Goal: Task Accomplishment & Management: Manage account settings

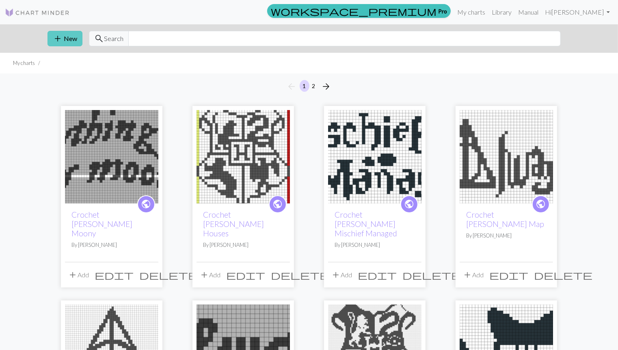
click at [72, 37] on button "add New" at bounding box center [64, 38] width 35 height 15
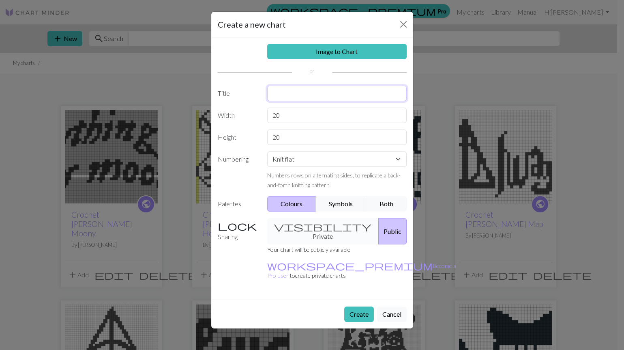
click at [284, 88] on input "text" at bounding box center [337, 93] width 140 height 15
type input "Crochet [PERSON_NAME] Gryffindor"
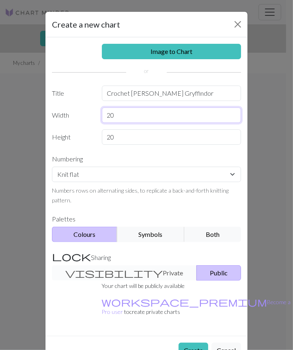
click at [146, 115] on input "20" at bounding box center [172, 115] width 140 height 15
type input "2"
type input "24"
click at [83, 144] on label "Height" at bounding box center [72, 136] width 50 height 15
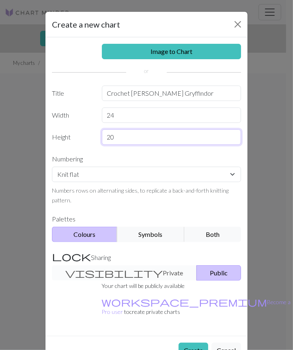
click at [124, 137] on input "20" at bounding box center [172, 136] width 140 height 15
type input "2"
type input "97"
click at [79, 139] on label "Height" at bounding box center [72, 136] width 50 height 15
click at [190, 343] on button "Create" at bounding box center [194, 350] width 30 height 15
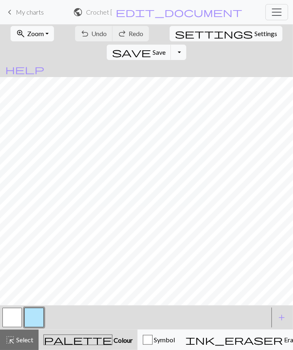
click at [31, 318] on button "button" at bounding box center [33, 317] width 19 height 19
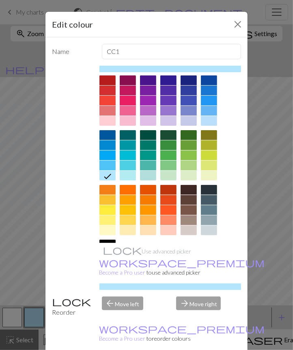
click at [116, 250] on div at bounding box center [107, 255] width 16 height 10
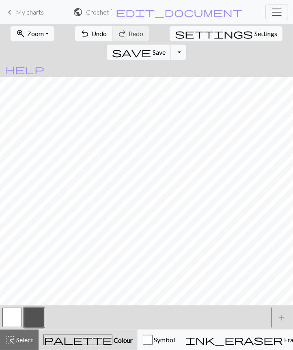
click at [38, 38] on button "zoom_in Zoom Zoom" at bounding box center [32, 33] width 43 height 15
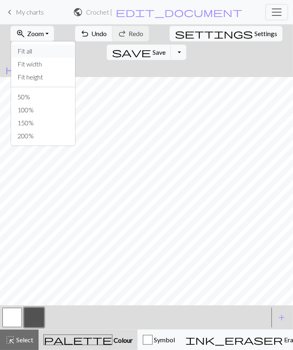
click at [52, 47] on button "Fit all" at bounding box center [43, 51] width 64 height 13
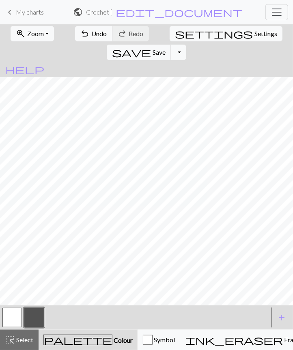
click at [43, 33] on button "zoom_in Zoom Zoom" at bounding box center [32, 33] width 43 height 15
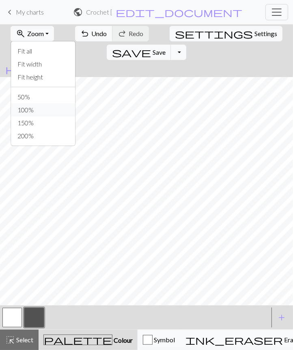
click at [42, 105] on button "100%" at bounding box center [43, 109] width 64 height 13
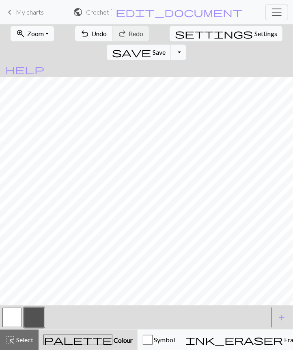
click at [14, 321] on button "button" at bounding box center [11, 317] width 19 height 19
click at [10, 320] on button "button" at bounding box center [11, 317] width 19 height 19
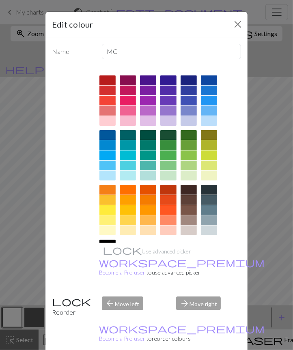
click at [116, 250] on div at bounding box center [107, 255] width 16 height 10
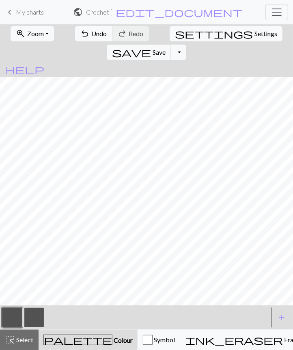
click at [34, 316] on button "button" at bounding box center [33, 317] width 19 height 19
click at [33, 317] on button "button" at bounding box center [33, 317] width 19 height 19
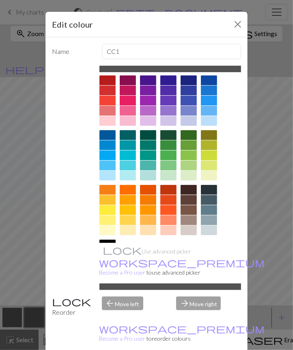
click at [116, 280] on div at bounding box center [107, 285] width 16 height 10
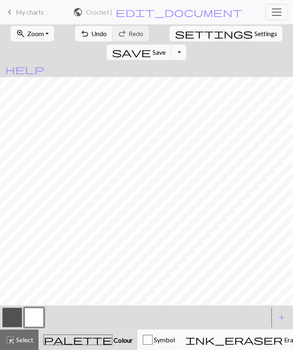
click at [254, 37] on span "Settings" at bounding box center [265, 34] width 23 height 10
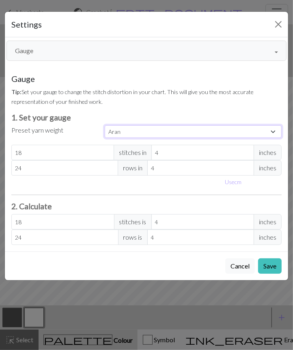
click at [153, 130] on select "Custom Square Lace Light Fingering Fingering Sport Double knit Worsted Aran Bul…" at bounding box center [193, 131] width 177 height 13
select select "square"
click at [105, 125] on select "Custom Square Lace Light Fingering Fingering Sport Double knit Worsted Aran Bul…" at bounding box center [193, 131] width 177 height 13
type input "32"
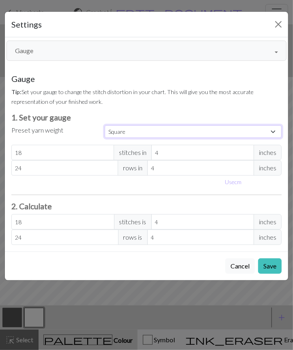
type input "32"
click at [266, 263] on button "Save" at bounding box center [270, 265] width 24 height 15
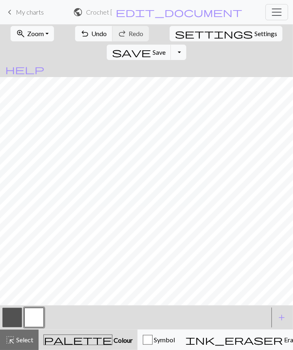
click at [28, 37] on button "zoom_in Zoom Zoom" at bounding box center [32, 33] width 43 height 15
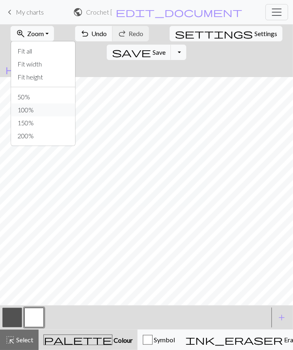
click at [30, 110] on button "100%" at bounding box center [43, 109] width 64 height 13
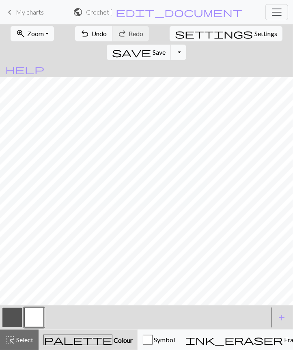
click at [37, 33] on span "Zoom" at bounding box center [35, 34] width 17 height 8
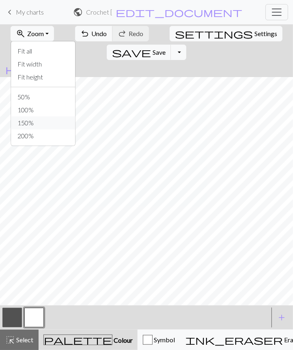
click at [31, 126] on button "150%" at bounding box center [43, 122] width 64 height 13
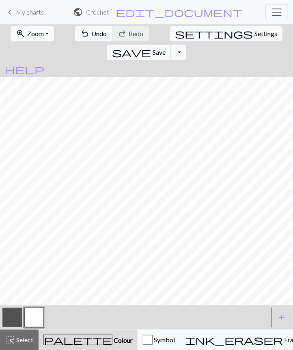
click at [31, 32] on span "Zoom" at bounding box center [35, 34] width 17 height 8
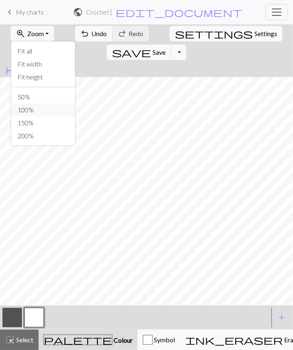
click at [35, 112] on button "100%" at bounding box center [43, 109] width 64 height 13
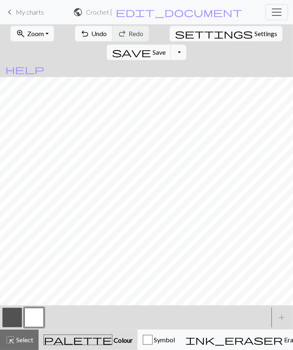
click at [14, 315] on button "button" at bounding box center [11, 317] width 19 height 19
click at [14, 313] on button "button" at bounding box center [11, 317] width 19 height 19
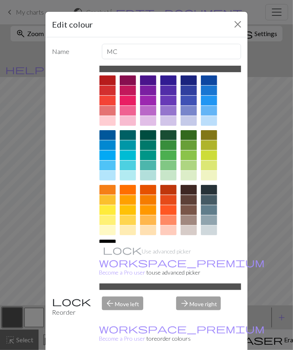
click at [116, 280] on div at bounding box center [107, 285] width 16 height 10
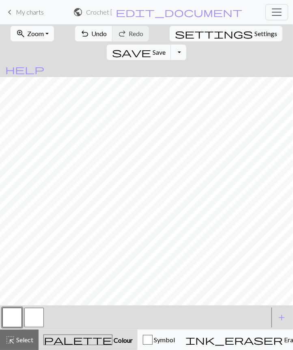
click at [39, 318] on button "button" at bounding box center [33, 317] width 19 height 19
click at [36, 319] on button "button" at bounding box center [33, 317] width 19 height 19
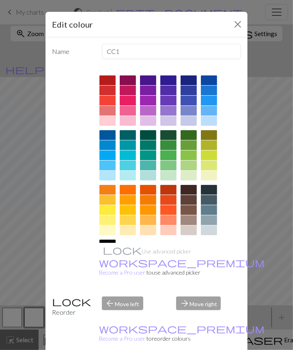
click at [116, 250] on div at bounding box center [107, 255] width 16 height 10
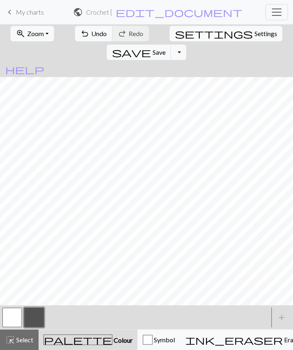
click at [22, 315] on button "button" at bounding box center [11, 317] width 19 height 19
click at [36, 320] on button "button" at bounding box center [33, 317] width 19 height 19
click at [9, 316] on button "button" at bounding box center [11, 317] width 19 height 19
click at [34, 314] on button "button" at bounding box center [33, 317] width 19 height 19
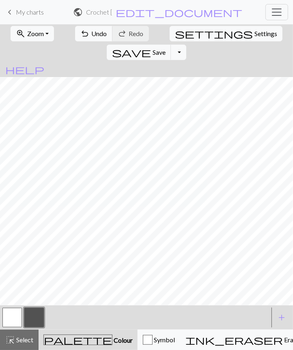
click at [17, 320] on button "button" at bounding box center [11, 317] width 19 height 19
click at [37, 317] on button "button" at bounding box center [33, 317] width 19 height 19
click at [92, 30] on span "Undo" at bounding box center [99, 34] width 15 height 8
click at [92, 32] on span "Undo" at bounding box center [99, 34] width 15 height 8
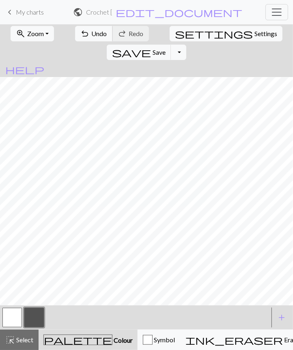
click at [92, 34] on span "Undo" at bounding box center [99, 34] width 15 height 8
click at [92, 31] on span "Undo" at bounding box center [99, 34] width 15 height 8
click at [92, 34] on span "Undo" at bounding box center [99, 34] width 15 height 8
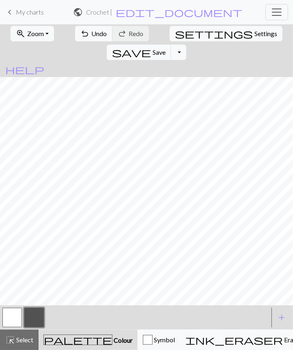
click at [20, 316] on button "button" at bounding box center [11, 317] width 19 height 19
click at [39, 316] on button "button" at bounding box center [33, 317] width 19 height 19
click at [11, 319] on button "button" at bounding box center [11, 317] width 19 height 19
click at [13, 316] on button "button" at bounding box center [11, 317] width 19 height 19
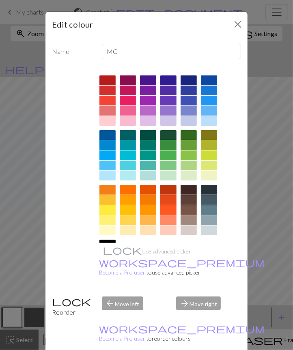
click at [116, 250] on div at bounding box center [107, 255] width 16 height 10
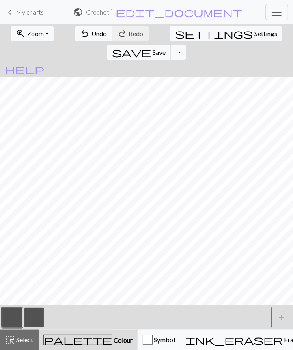
click at [39, 319] on button "button" at bounding box center [33, 317] width 19 height 19
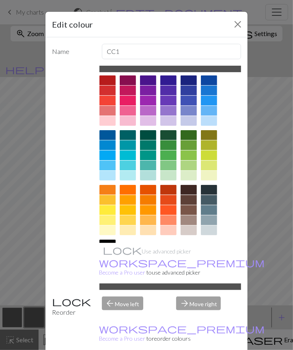
click at [116, 280] on div at bounding box center [107, 285] width 16 height 10
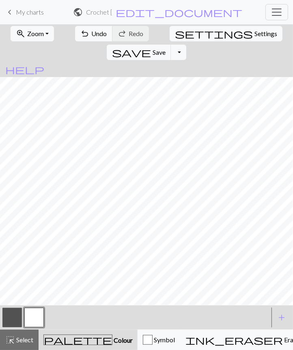
click at [37, 37] on span "Zoom" at bounding box center [35, 34] width 17 height 8
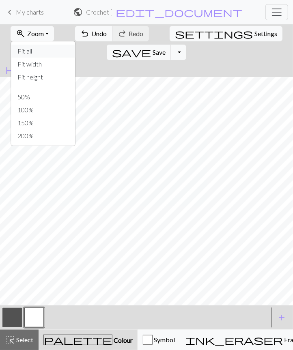
click at [47, 48] on button "Fit all" at bounding box center [43, 51] width 64 height 13
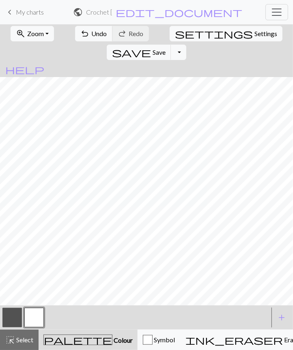
scroll to position [0, 0]
click at [38, 312] on button "button" at bounding box center [33, 317] width 19 height 19
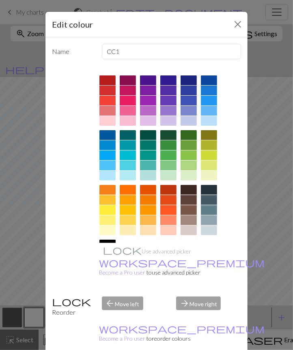
click at [116, 250] on div at bounding box center [107, 255] width 16 height 10
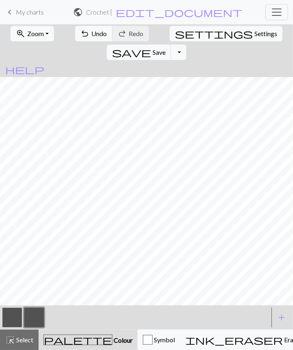
click at [15, 319] on button "button" at bounding box center [11, 317] width 19 height 19
click at [15, 317] on button "button" at bounding box center [11, 317] width 19 height 19
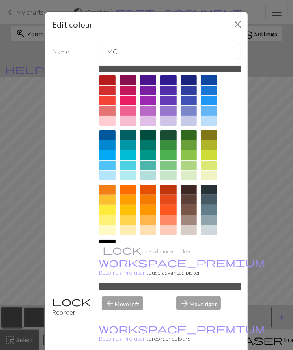
click at [116, 280] on div at bounding box center [107, 285] width 16 height 10
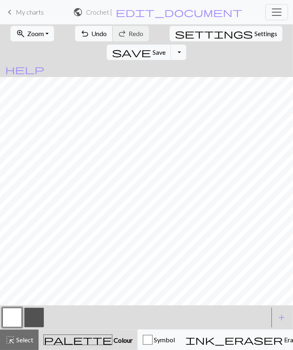
click at [92, 33] on span "Undo" at bounding box center [99, 34] width 15 height 8
click at [92, 32] on span "Undo" at bounding box center [99, 34] width 15 height 8
click at [166, 48] on span "Save" at bounding box center [159, 52] width 13 height 8
click at [33, 13] on span "My charts" at bounding box center [30, 12] width 28 height 8
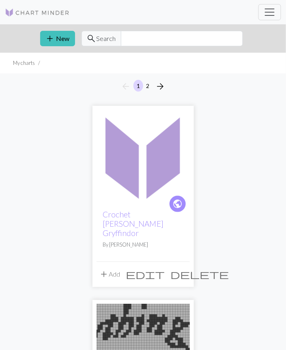
click at [62, 38] on button "add New" at bounding box center [57, 38] width 35 height 15
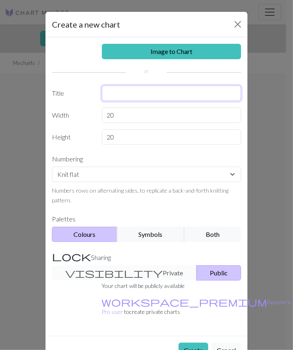
click at [123, 98] on input "text" at bounding box center [172, 93] width 140 height 15
click at [210, 90] on input "Crochet [PERSON_NAME] Gryffindor" at bounding box center [172, 93] width 140 height 15
click at [216, 97] on input "Crochet [PERSON_NAME] Gryffindor" at bounding box center [172, 93] width 140 height 15
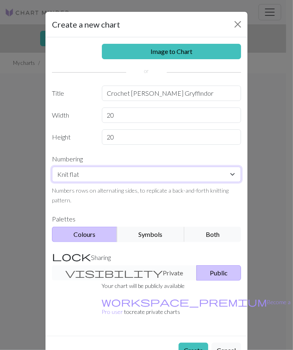
click at [160, 167] on select "Knit flat Knit in the round Lace knitting Cross stitch" at bounding box center [146, 174] width 189 height 15
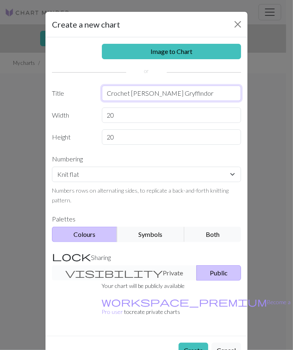
click at [212, 95] on input "Crochet [PERSON_NAME] Gryffindor" at bounding box center [172, 93] width 140 height 15
type input "Crochet [PERSON_NAME] Slytherin"
click at [63, 54] on div "Image to Chart" at bounding box center [146, 51] width 199 height 15
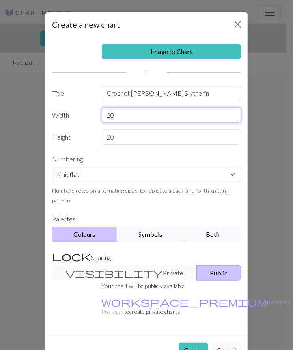
click at [157, 112] on input "20" at bounding box center [172, 115] width 140 height 15
type input "2"
type input "24"
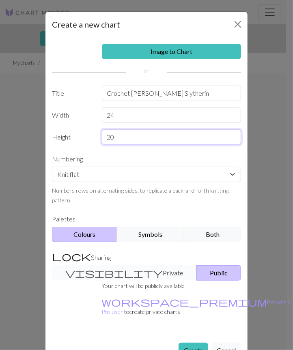
click at [105, 134] on input "20" at bounding box center [172, 136] width 140 height 15
click at [155, 135] on input "20" at bounding box center [172, 136] width 140 height 15
type input "2"
type input "97"
click at [145, 153] on label "Numbering" at bounding box center [146, 158] width 199 height 15
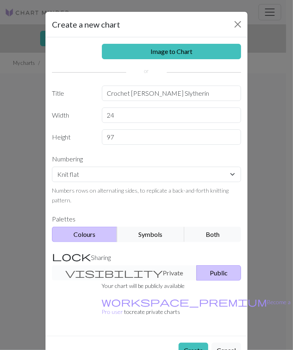
click at [187, 343] on button "Create" at bounding box center [194, 350] width 30 height 15
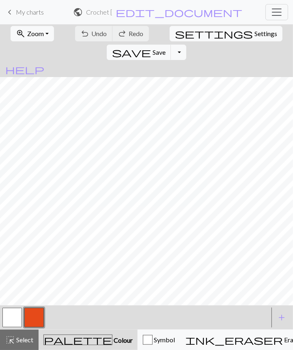
click at [32, 317] on button "button" at bounding box center [33, 317] width 19 height 19
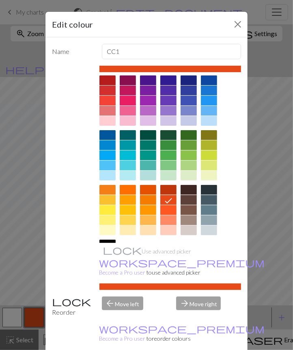
click at [116, 250] on div at bounding box center [107, 255] width 16 height 10
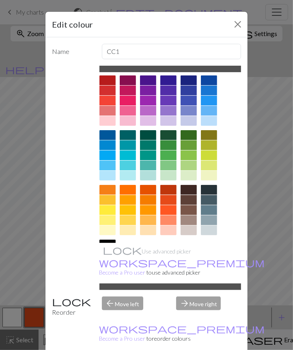
click at [116, 280] on div at bounding box center [107, 285] width 16 height 10
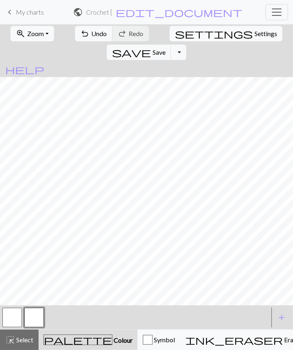
click at [13, 315] on button "button" at bounding box center [11, 317] width 19 height 19
click at [15, 315] on button "button" at bounding box center [11, 317] width 19 height 19
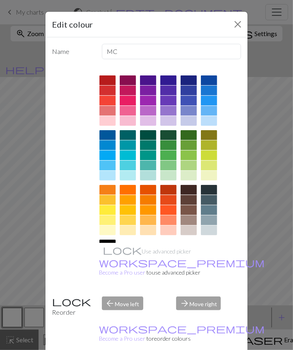
click at [116, 250] on div at bounding box center [107, 255] width 16 height 10
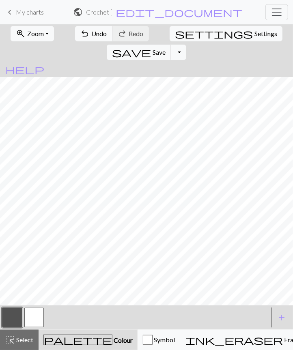
click at [178, 39] on button "settings Settings" at bounding box center [226, 33] width 113 height 15
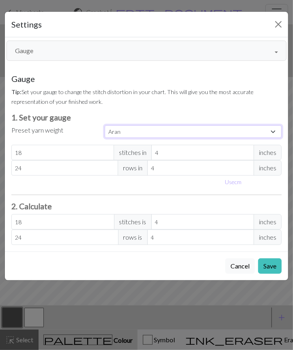
click at [176, 126] on select "Custom Square Lace Light Fingering Fingering Sport Double knit Worsted Aran Bul…" at bounding box center [193, 131] width 177 height 13
select select "square"
click at [105, 125] on select "Custom Square Lace Light Fingering Fingering Sport Double knit Worsted Aran Bul…" at bounding box center [193, 131] width 177 height 13
type input "32"
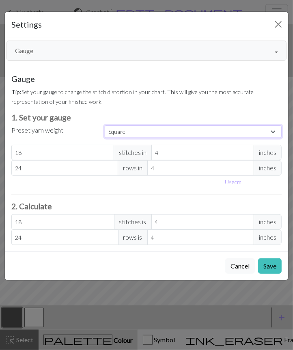
type input "32"
click at [263, 263] on button "Save" at bounding box center [270, 265] width 24 height 15
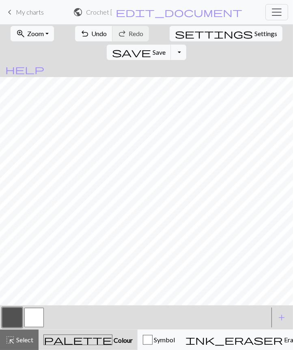
click at [39, 32] on span "Zoom" at bounding box center [35, 34] width 17 height 8
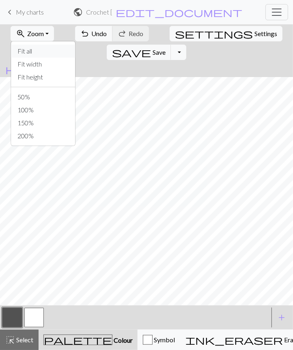
click at [41, 51] on button "Fit all" at bounding box center [43, 51] width 64 height 13
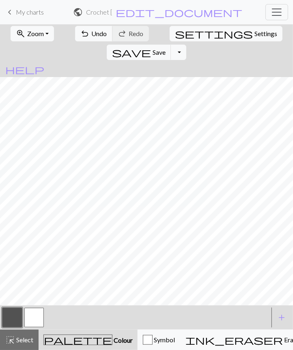
click at [37, 36] on span "Zoom" at bounding box center [35, 34] width 17 height 8
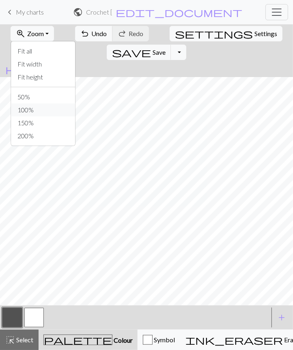
click at [36, 111] on button "100%" at bounding box center [43, 109] width 64 height 13
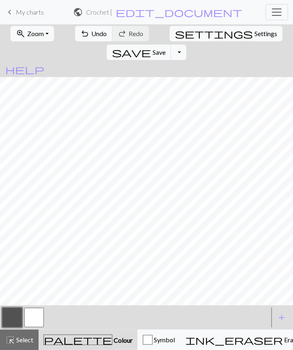
click at [37, 319] on button "button" at bounding box center [33, 317] width 19 height 19
click at [92, 32] on span "Undo" at bounding box center [99, 34] width 15 height 8
click at [18, 315] on button "button" at bounding box center [11, 317] width 19 height 19
click at [46, 313] on div at bounding box center [135, 318] width 268 height 22
click at [41, 313] on button "button" at bounding box center [33, 317] width 19 height 19
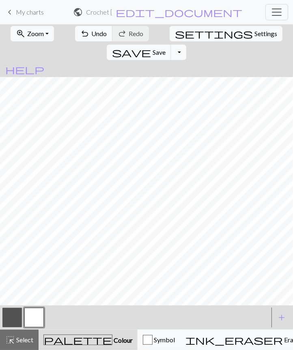
click at [13, 316] on button "button" at bounding box center [11, 317] width 19 height 19
click at [32, 315] on button "button" at bounding box center [33, 317] width 19 height 19
click at [37, 316] on button "button" at bounding box center [33, 317] width 19 height 19
click at [13, 320] on div "Edit colour Name CC1 Use advanced picker workspace_premium Become a Pro user to…" at bounding box center [146, 175] width 293 height 350
click at [19, 316] on button "button" at bounding box center [11, 317] width 19 height 19
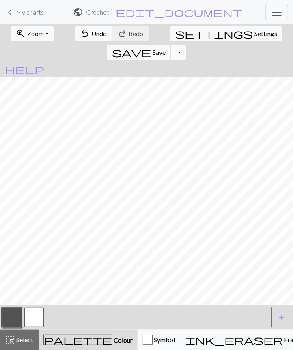
click at [39, 317] on button "button" at bounding box center [33, 317] width 19 height 19
click at [97, 27] on button "undo Undo Undo" at bounding box center [94, 33] width 38 height 15
click at [96, 31] on span "Undo" at bounding box center [99, 34] width 15 height 8
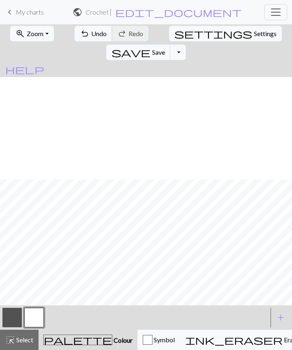
scroll to position [567, 0]
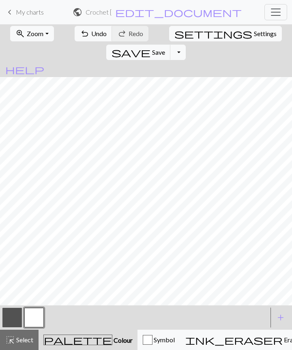
click at [11, 325] on button "button" at bounding box center [11, 317] width 19 height 19
click at [37, 319] on button "button" at bounding box center [33, 317] width 19 height 19
click at [92, 32] on span "Undo" at bounding box center [98, 34] width 15 height 8
click at [91, 34] on span "Undo" at bounding box center [98, 34] width 15 height 8
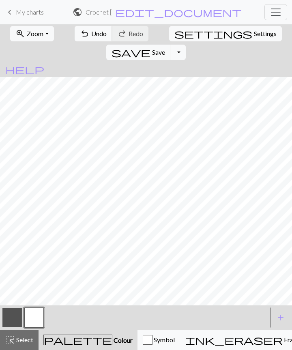
scroll to position [270, 0]
click at [80, 37] on span "undo" at bounding box center [85, 33] width 10 height 11
click at [17, 323] on button "button" at bounding box center [11, 317] width 19 height 19
click at [41, 314] on button "button" at bounding box center [33, 317] width 19 height 19
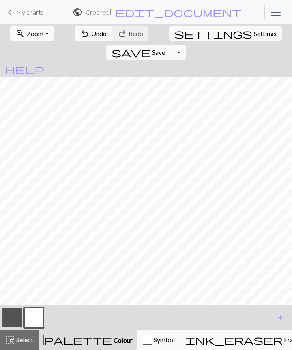
click at [93, 37] on button "undo Undo Undo" at bounding box center [94, 33] width 38 height 15
click at [39, 36] on span "Zoom" at bounding box center [35, 34] width 17 height 8
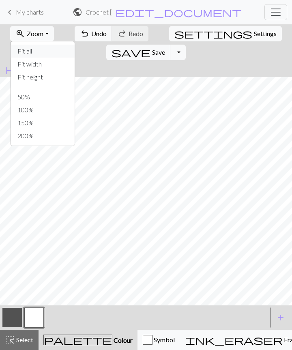
click at [43, 50] on button "Fit all" at bounding box center [43, 51] width 64 height 13
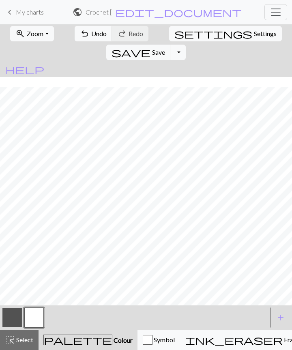
scroll to position [67, 0]
click at [29, 33] on span "Zoom" at bounding box center [35, 34] width 17 height 8
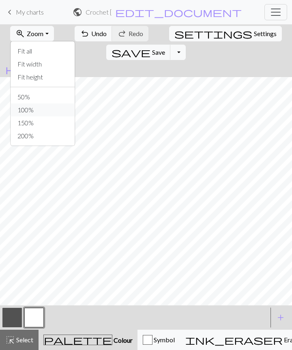
click at [35, 113] on button "100%" at bounding box center [43, 109] width 64 height 13
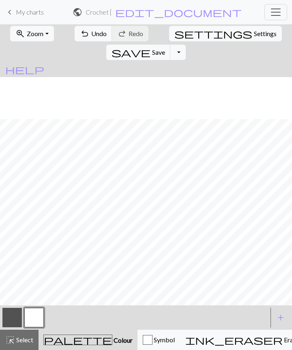
scroll to position [220, 0]
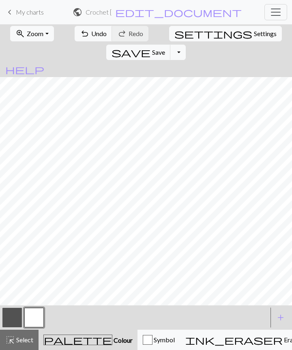
click at [12, 319] on button "button" at bounding box center [11, 317] width 19 height 19
click at [20, 338] on span "Select" at bounding box center [24, 340] width 18 height 8
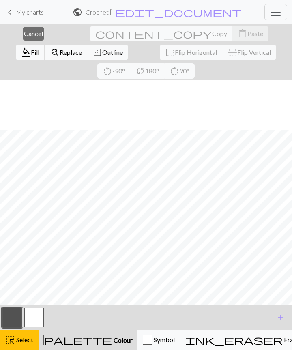
scroll to position [419, 0]
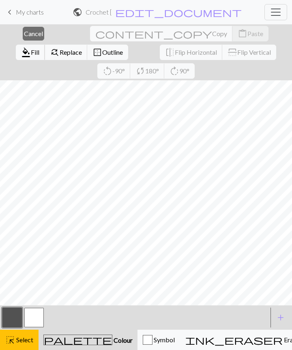
click at [39, 48] on span "Fill" at bounding box center [35, 52] width 9 height 8
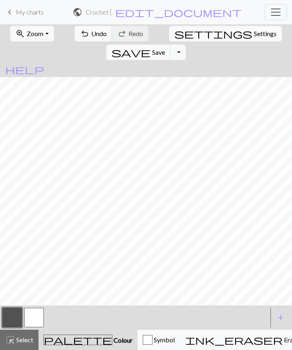
scroll to position [200, 0]
click at [37, 318] on button "button" at bounding box center [33, 317] width 19 height 19
click at [91, 34] on span "Undo" at bounding box center [98, 34] width 15 height 8
click at [91, 36] on span "Undo" at bounding box center [98, 34] width 15 height 8
click at [15, 321] on button "button" at bounding box center [11, 317] width 19 height 19
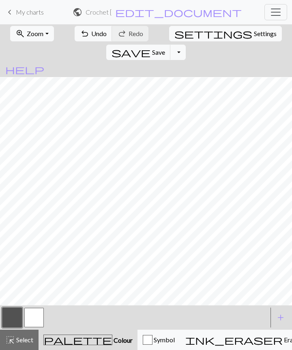
click at [33, 319] on button "button" at bounding box center [33, 317] width 19 height 19
click at [9, 320] on button "button" at bounding box center [11, 317] width 19 height 19
click at [33, 314] on button "button" at bounding box center [33, 317] width 19 height 19
click at [16, 314] on button "button" at bounding box center [11, 317] width 19 height 19
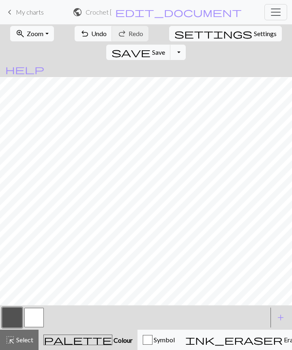
click at [33, 317] on button "button" at bounding box center [33, 317] width 19 height 19
click at [12, 321] on button "button" at bounding box center [11, 317] width 19 height 19
click at [35, 317] on button "button" at bounding box center [33, 317] width 19 height 19
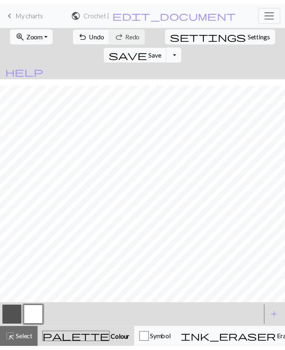
scroll to position [400, 0]
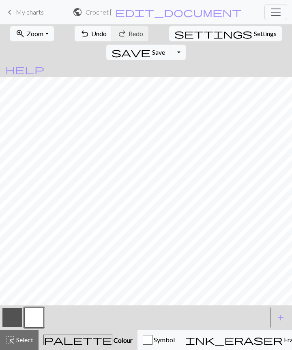
click at [112, 14] on h2 "Crochet [PERSON_NAME] Slytherin / Crochet [PERSON_NAME] Slytherin" at bounding box center [99, 12] width 26 height 8
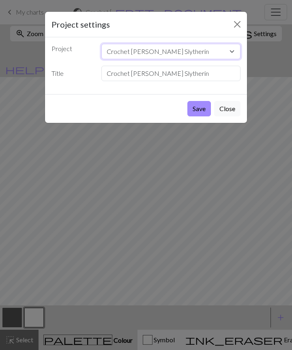
click at [202, 54] on select "Crochet [PERSON_NAME] Slytherin Crochet [PERSON_NAME] Gryffindor Crochet [PERSO…" at bounding box center [171, 51] width 140 height 15
click at [218, 46] on select "Crochet [PERSON_NAME] Slytherin Crochet [PERSON_NAME] Gryffindor Crochet [PERSO…" at bounding box center [171, 51] width 140 height 15
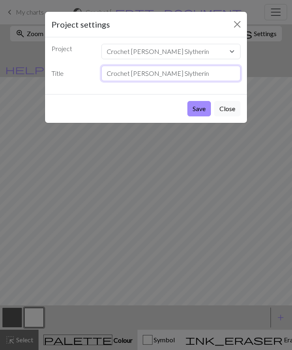
click at [204, 76] on input "Crochet [PERSON_NAME] Slytherin" at bounding box center [171, 73] width 140 height 15
type input "Crochet [PERSON_NAME] Ravenclaw"
click at [196, 105] on button "Save" at bounding box center [199, 108] width 24 height 15
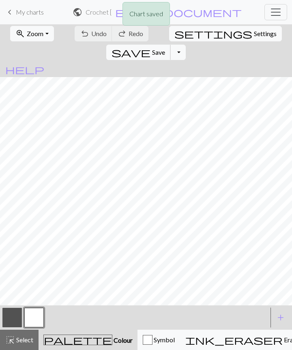
click at [151, 47] on span "save" at bounding box center [131, 52] width 39 height 11
click at [31, 16] on link "keyboard_arrow_left My charts" at bounding box center [24, 12] width 39 height 14
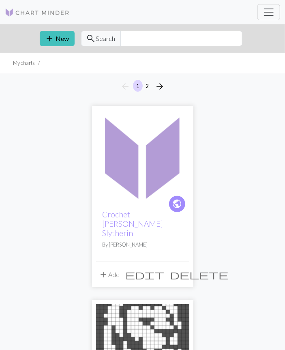
click at [165, 269] on span "edit" at bounding box center [145, 274] width 39 height 11
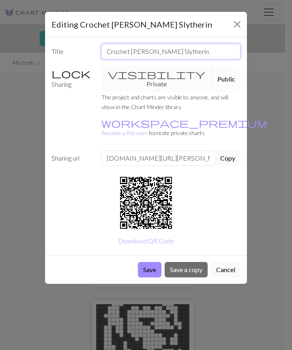
click at [212, 49] on input "Crochet [PERSON_NAME] Slytherin" at bounding box center [171, 51] width 140 height 15
type input "Crochet [PERSON_NAME] Ravenclaw"
click at [216, 184] on div "Title Crochet [PERSON_NAME] Ravenclaw Sharing visibility Private Public The pro…" at bounding box center [146, 146] width 202 height 218
click at [148, 262] on button "Save" at bounding box center [150, 269] width 24 height 15
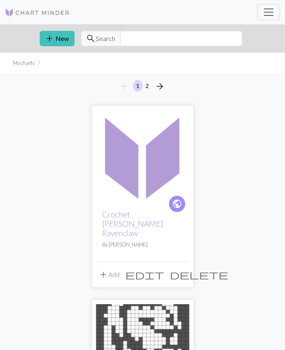
click at [62, 38] on button "add New" at bounding box center [57, 38] width 35 height 15
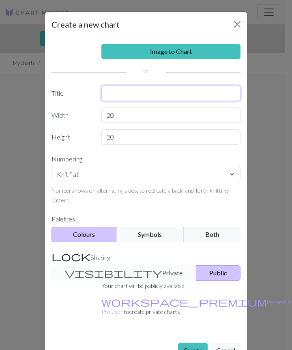
click at [152, 91] on input "text" at bounding box center [171, 93] width 140 height 15
click at [184, 93] on input "text" at bounding box center [171, 93] width 140 height 15
click at [200, 92] on input "text" at bounding box center [171, 93] width 140 height 15
click at [193, 90] on input "text" at bounding box center [171, 93] width 140 height 15
click at [206, 91] on input "text" at bounding box center [171, 93] width 140 height 15
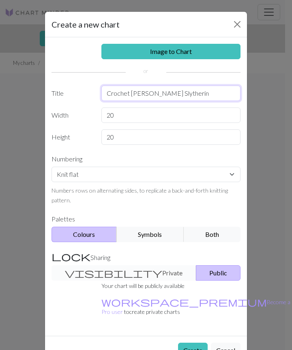
click at [206, 93] on input "Crochet [PERSON_NAME] Slytherin" at bounding box center [171, 93] width 140 height 15
type input "Crochet [PERSON_NAME] Slytherin"
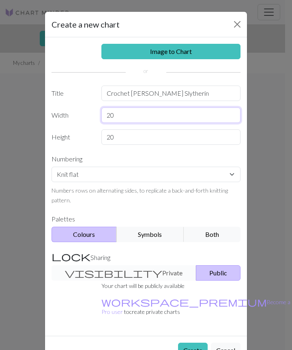
click at [155, 113] on input "20" at bounding box center [171, 115] width 140 height 15
type input "2"
type input "19"
click at [83, 135] on label "Height" at bounding box center [72, 136] width 50 height 15
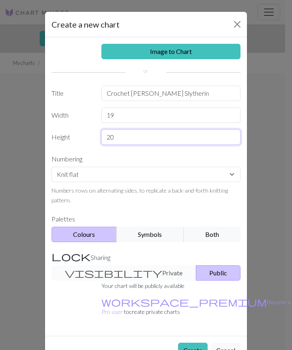
click at [146, 131] on input "20" at bounding box center [171, 136] width 140 height 15
type input "2"
type input "79"
click at [85, 146] on div "Image to Chart Title Crochet Harry Potter Slytherin Width 19 Height 79 Numberin…" at bounding box center [146, 186] width 202 height 299
click at [187, 343] on button "Create" at bounding box center [193, 350] width 30 height 15
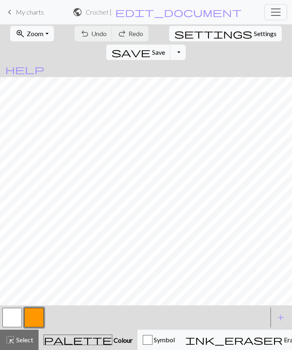
click at [185, 23] on nav "keyboard_arrow_left My charts public Crochet Harry Potter Slytherin / Crochet H…" at bounding box center [146, 12] width 292 height 24
click at [254, 37] on span "Settings" at bounding box center [265, 34] width 23 height 10
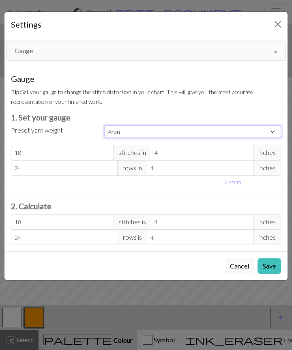
click at [157, 135] on select "Custom Square Lace Light Fingering Fingering Sport Double knit Worsted Aran Bul…" at bounding box center [192, 131] width 177 height 13
click at [157, 131] on select "Custom Square Lace Light Fingering Fingering Sport Double knit Worsted Aran Bul…" at bounding box center [192, 131] width 177 height 13
click at [148, 131] on select "Custom Square Lace Light Fingering Fingering Sport Double knit Worsted Aran Bul…" at bounding box center [192, 131] width 177 height 13
select select "square"
click at [104, 125] on select "Custom Square Lace Light Fingering Fingering Sport Double knit Worsted Aran Bul…" at bounding box center [192, 131] width 177 height 13
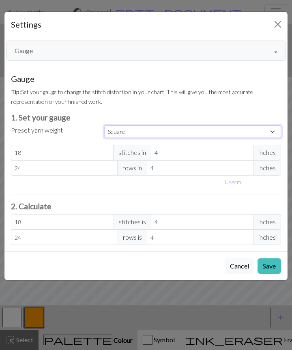
type input "32"
click at [270, 269] on button "Save" at bounding box center [270, 265] width 24 height 15
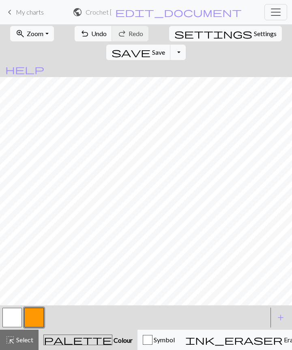
click at [39, 320] on button "button" at bounding box center [33, 317] width 19 height 19
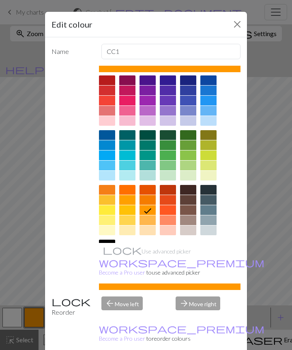
click at [115, 280] on div at bounding box center [107, 285] width 16 height 10
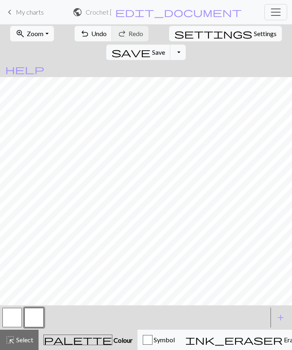
click at [7, 322] on button "button" at bounding box center [11, 317] width 19 height 19
click at [35, 319] on button "button" at bounding box center [33, 317] width 19 height 19
click at [36, 319] on button "button" at bounding box center [33, 317] width 19 height 19
click at [211, 198] on div at bounding box center [170, 164] width 142 height 219
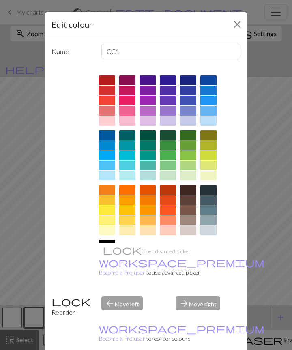
click at [115, 250] on div at bounding box center [107, 255] width 16 height 10
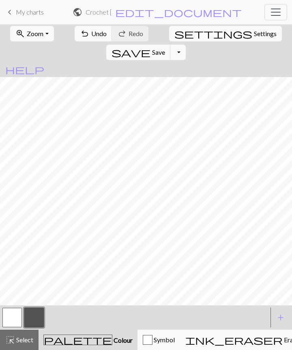
scroll to position [110, 0]
click at [9, 325] on button "button" at bounding box center [11, 317] width 19 height 19
click at [34, 315] on button "button" at bounding box center [33, 317] width 19 height 19
click at [15, 320] on button "button" at bounding box center [11, 317] width 19 height 19
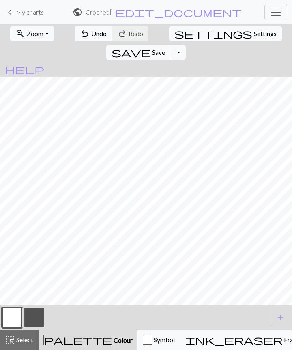
click at [35, 319] on button "button" at bounding box center [33, 317] width 19 height 19
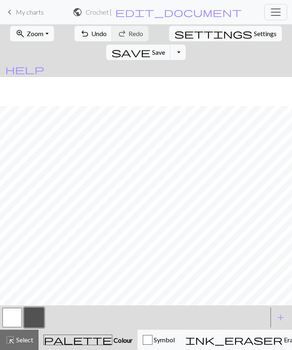
scroll to position [421, 0]
click at [21, 314] on button "button" at bounding box center [11, 317] width 19 height 19
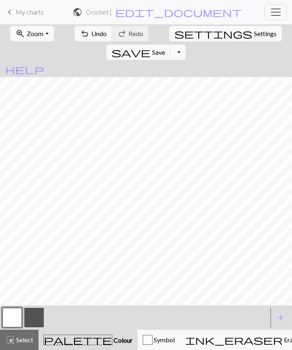
click at [33, 310] on button "button" at bounding box center [33, 317] width 19 height 19
click at [254, 36] on span "Settings" at bounding box center [265, 34] width 23 height 10
select select "square"
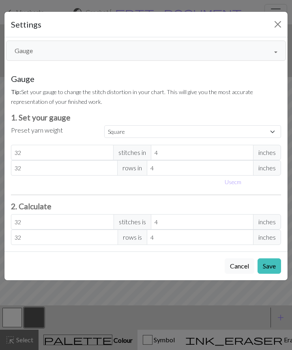
click at [137, 47] on button "Gauge" at bounding box center [146, 51] width 280 height 20
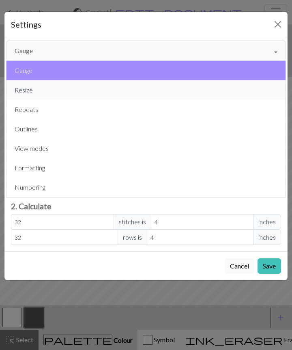
click at [72, 90] on button "Resize" at bounding box center [145, 89] width 279 height 19
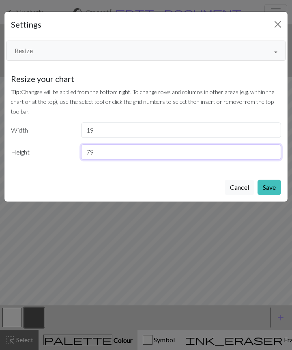
click at [145, 153] on input "79" at bounding box center [181, 151] width 200 height 15
type input "80"
click at [275, 149] on input "80" at bounding box center [181, 151] width 200 height 15
click at [271, 186] on button "Save" at bounding box center [270, 187] width 24 height 15
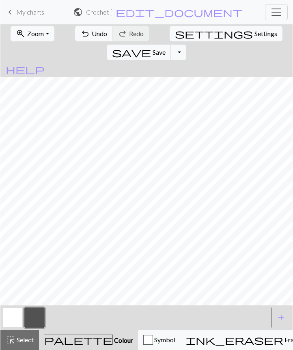
scroll to position [429, 0]
click at [11, 327] on button "button" at bounding box center [11, 317] width 19 height 19
click at [31, 319] on button "button" at bounding box center [33, 317] width 19 height 19
click at [16, 316] on button "button" at bounding box center [11, 317] width 19 height 19
click at [40, 317] on button "button" at bounding box center [33, 317] width 19 height 19
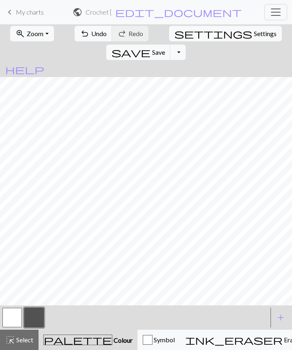
click at [16, 314] on button "button" at bounding box center [11, 317] width 19 height 19
click at [36, 316] on button "button" at bounding box center [33, 317] width 19 height 19
click at [165, 48] on span "Save" at bounding box center [158, 52] width 13 height 8
click at [28, 15] on span "My charts" at bounding box center [30, 12] width 28 height 8
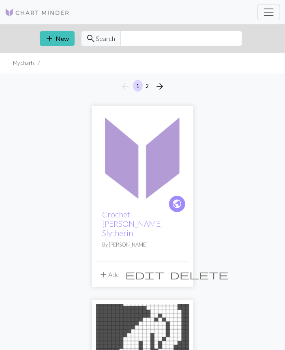
click at [165, 269] on span "edit" at bounding box center [145, 274] width 39 height 11
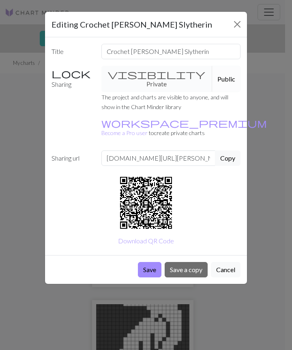
click at [230, 262] on button "Cancel" at bounding box center [226, 269] width 30 height 15
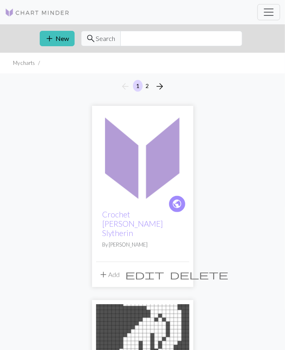
click at [133, 224] on h2 "Crochet [PERSON_NAME] Slytherin" at bounding box center [143, 224] width 80 height 28
click at [138, 180] on img at bounding box center [142, 156] width 93 height 93
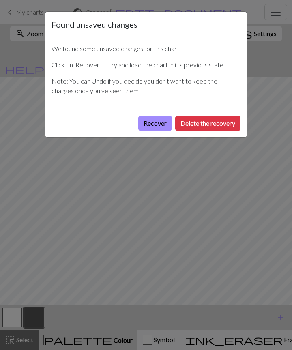
click at [152, 122] on button "Recover" at bounding box center [155, 123] width 34 height 15
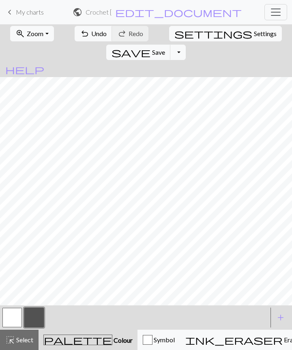
click at [254, 33] on span "Settings" at bounding box center [265, 34] width 23 height 10
select select "square"
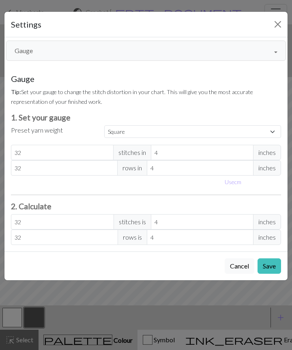
click at [102, 48] on button "Gauge" at bounding box center [146, 51] width 280 height 20
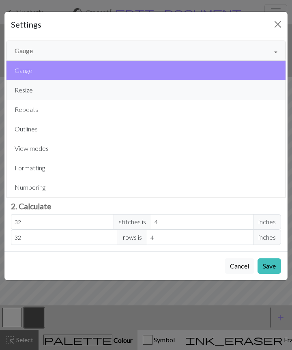
click at [76, 87] on button "Resize" at bounding box center [145, 89] width 279 height 19
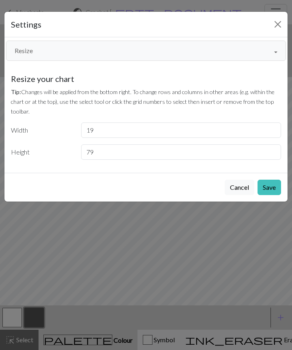
click at [270, 183] on button "Save" at bounding box center [270, 187] width 24 height 15
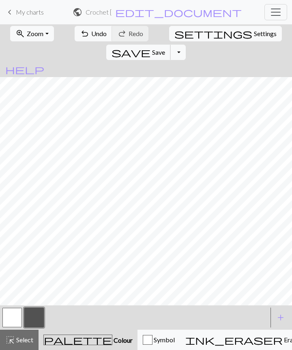
click at [165, 48] on span "Save" at bounding box center [158, 52] width 13 height 8
click at [29, 13] on div "Chart saved" at bounding box center [146, 16] width 292 height 32
click at [34, 17] on link "keyboard_arrow_left My charts" at bounding box center [24, 12] width 39 height 14
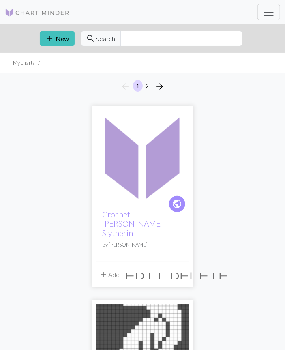
click at [61, 37] on button "add New" at bounding box center [57, 38] width 35 height 15
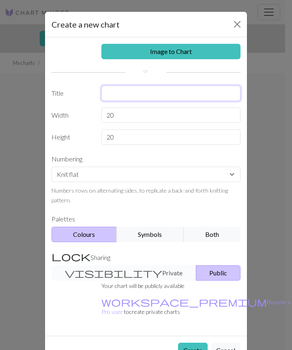
click at [160, 94] on input "text" at bounding box center [171, 93] width 140 height 15
click at [145, 93] on input "text" at bounding box center [171, 93] width 140 height 15
click at [195, 88] on input "Crochet Harry Potter Hu" at bounding box center [171, 93] width 140 height 15
type input "Crochet Harry Potter Hufflepuff"
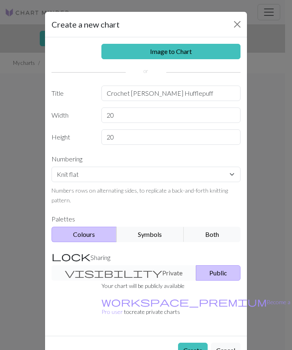
click at [66, 78] on div "Image to Chart Title Crochet Harry Potter Hufflepuff Width 20 Height 20 Numberi…" at bounding box center [146, 186] width 202 height 299
click at [156, 115] on input "20" at bounding box center [171, 115] width 140 height 15
type input "2"
type input "19"
click at [164, 138] on input "20" at bounding box center [171, 136] width 140 height 15
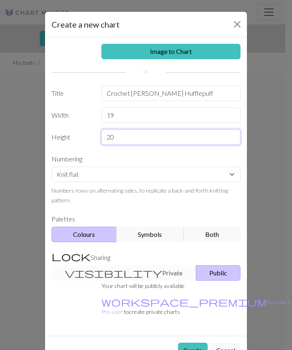
type input "2"
type input "80"
click at [71, 127] on div "Image to Chart Title Crochet Harry Potter Hufflepuff Width 19 Height 80 Numberi…" at bounding box center [146, 186] width 202 height 299
click at [187, 345] on button "Create" at bounding box center [193, 350] width 30 height 15
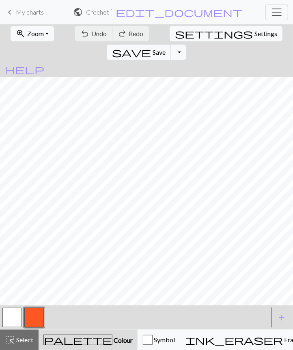
click at [254, 29] on span "Settings" at bounding box center [265, 34] width 23 height 10
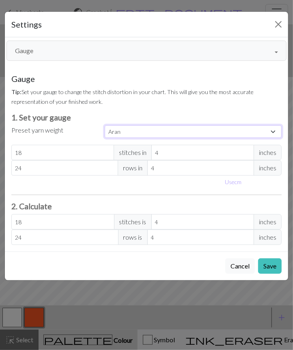
click at [144, 130] on select "Custom Square Lace Light Fingering Fingering Sport Double knit Worsted Aran Bul…" at bounding box center [193, 131] width 177 height 13
select select "square"
click at [105, 125] on select "Custom Square Lace Light Fingering Fingering Sport Double knit Worsted Aran Bul…" at bounding box center [193, 131] width 177 height 13
type input "32"
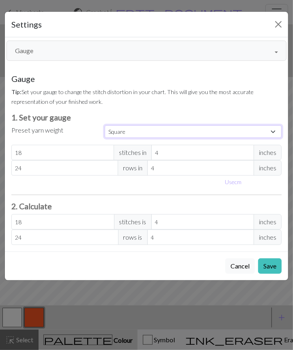
type input "32"
click at [273, 268] on button "Save" at bounding box center [270, 265] width 24 height 15
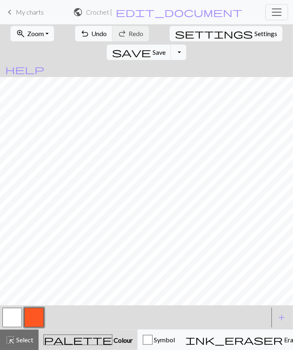
click at [36, 32] on span "Zoom" at bounding box center [35, 34] width 17 height 8
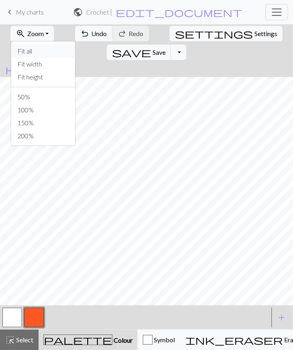
click at [41, 49] on button "Fit all" at bounding box center [43, 51] width 64 height 13
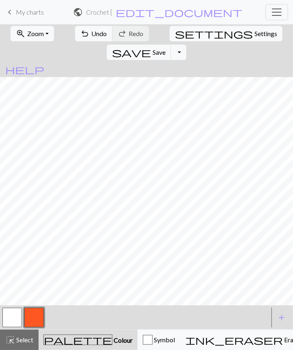
click at [36, 30] on span "Zoom" at bounding box center [35, 34] width 17 height 8
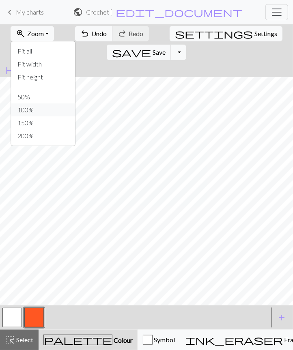
click at [34, 111] on button "100%" at bounding box center [43, 109] width 64 height 13
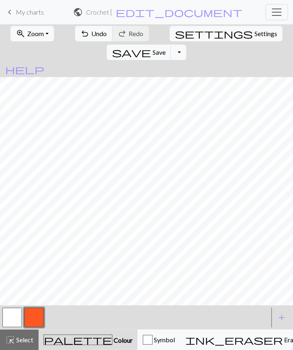
click at [33, 316] on button "button" at bounding box center [33, 317] width 19 height 19
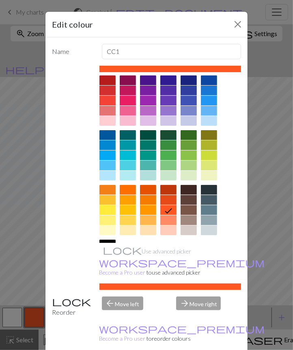
click at [116, 250] on div at bounding box center [107, 255] width 16 height 10
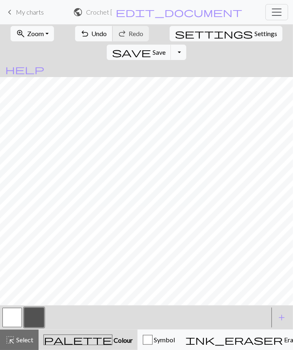
click at [92, 34] on span "Undo" at bounding box center [99, 34] width 15 height 8
click at [92, 31] on span "Undo" at bounding box center [99, 34] width 15 height 8
click at [92, 34] on span "Undo" at bounding box center [99, 34] width 15 height 8
click at [92, 33] on span "Undo" at bounding box center [99, 34] width 15 height 8
click at [17, 321] on button "button" at bounding box center [11, 317] width 19 height 19
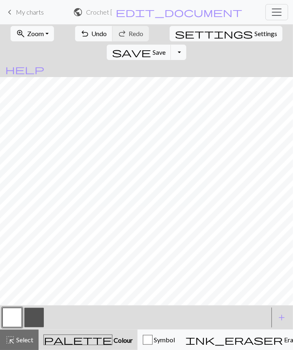
click at [34, 323] on button "button" at bounding box center [33, 317] width 19 height 19
click at [18, 314] on button "button" at bounding box center [11, 317] width 19 height 19
click at [31, 319] on button "button" at bounding box center [33, 317] width 19 height 19
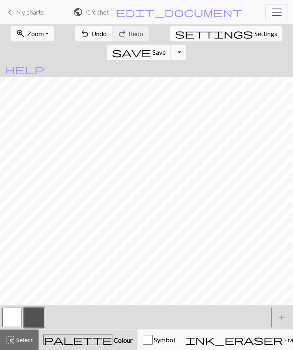
click at [13, 323] on button "button" at bounding box center [11, 317] width 19 height 19
click at [39, 321] on button "button" at bounding box center [33, 317] width 19 height 19
click at [14, 317] on button "button" at bounding box center [11, 317] width 19 height 19
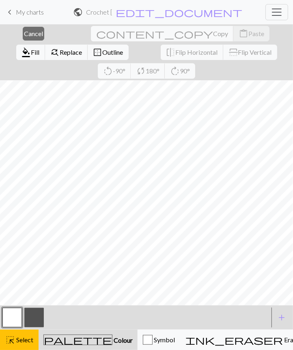
click at [34, 336] on button "highlight_alt Select Select" at bounding box center [19, 340] width 39 height 20
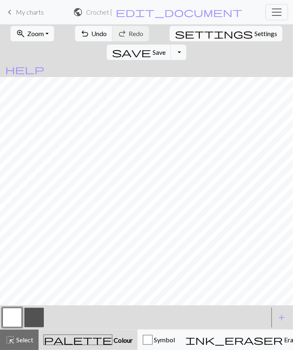
click at [34, 319] on button "button" at bounding box center [33, 317] width 19 height 19
click at [40, 37] on span "Zoom" at bounding box center [35, 34] width 17 height 8
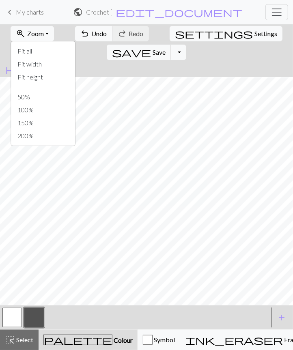
click at [151, 47] on span "save" at bounding box center [131, 52] width 39 height 11
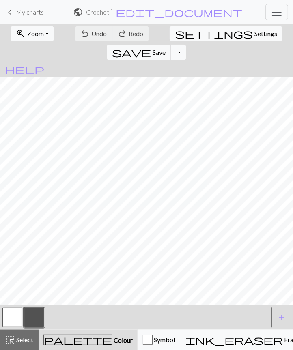
click at [34, 16] on link "keyboard_arrow_left My charts" at bounding box center [24, 12] width 39 height 14
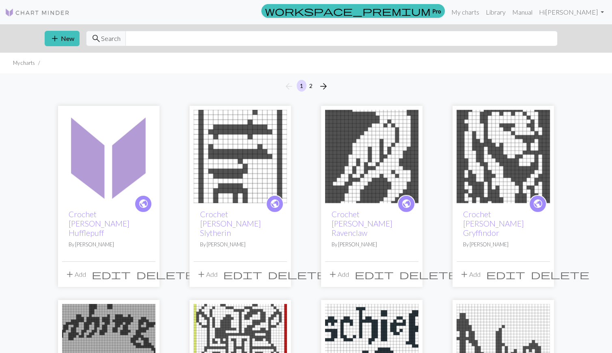
click at [285, 151] on img at bounding box center [502, 156] width 93 height 93
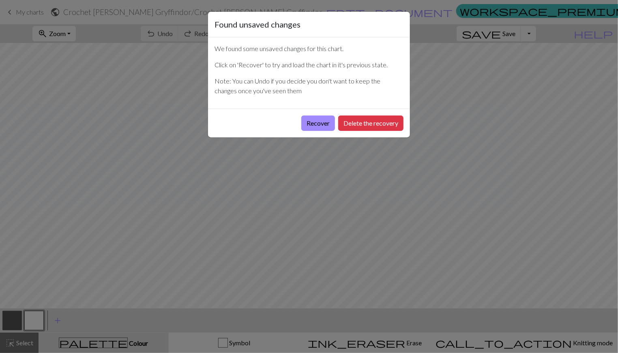
click at [285, 123] on button "Recover" at bounding box center [318, 123] width 34 height 15
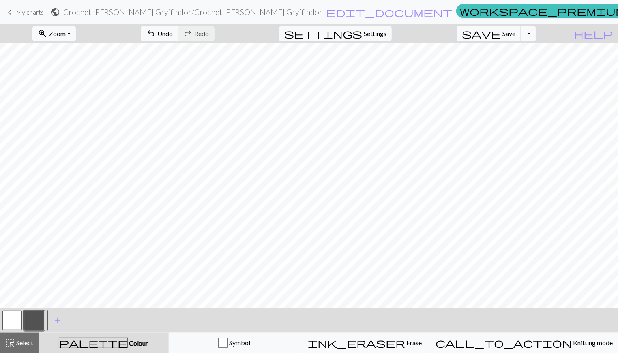
click at [285, 32] on span "Settings" at bounding box center [375, 34] width 23 height 10
select select "square"
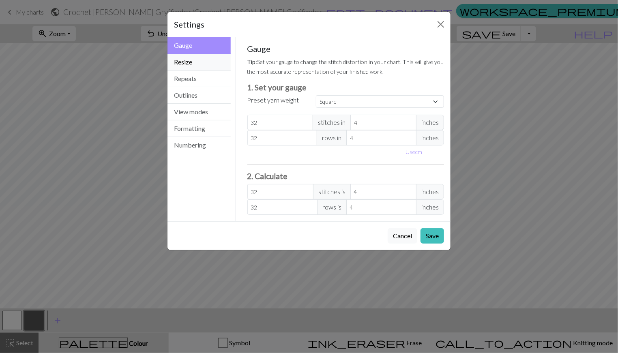
click at [220, 63] on button "Resize" at bounding box center [199, 62] width 63 height 17
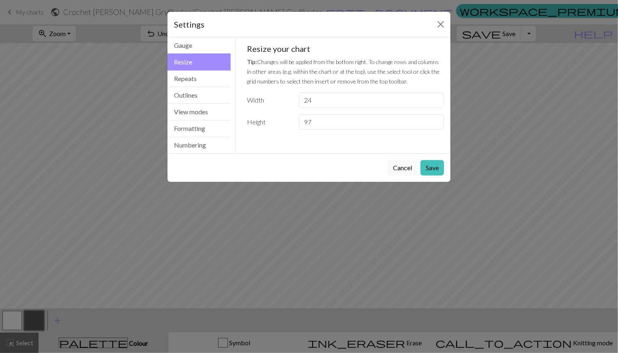
click at [285, 166] on button "Save" at bounding box center [433, 167] width 24 height 15
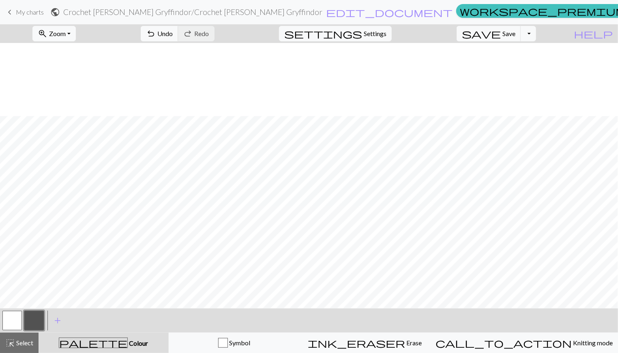
scroll to position [564, 0]
click at [173, 32] on span "Undo" at bounding box center [164, 34] width 15 height 8
click at [285, 33] on span "save" at bounding box center [481, 33] width 39 height 11
click at [34, 15] on span "My charts" at bounding box center [30, 12] width 28 height 8
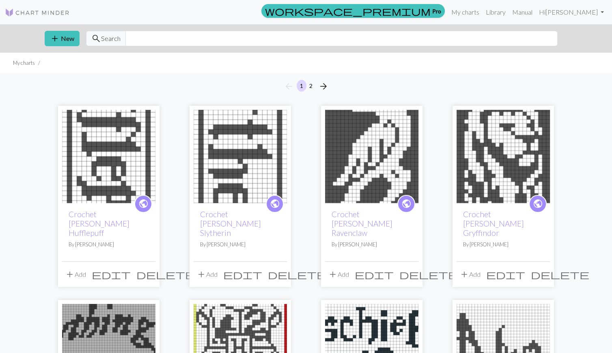
click at [285, 166] on img at bounding box center [502, 156] width 93 height 93
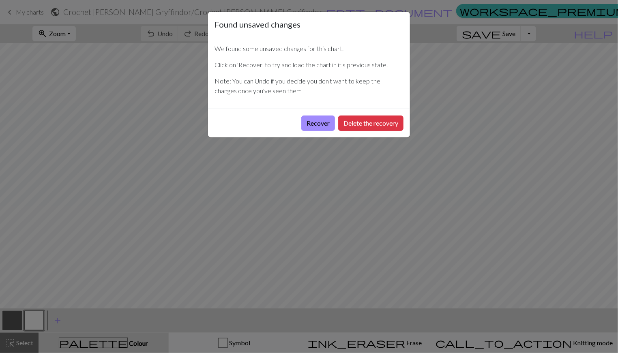
click at [285, 124] on button "Recover" at bounding box center [318, 123] width 34 height 15
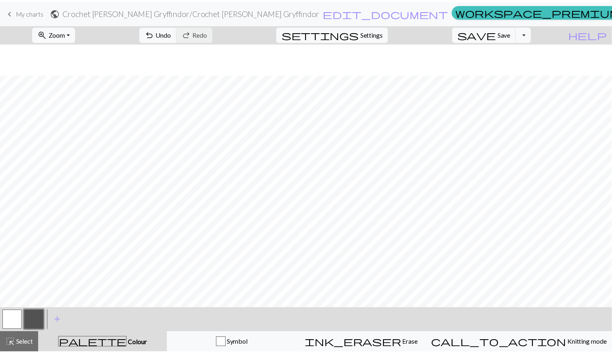
scroll to position [564, 0]
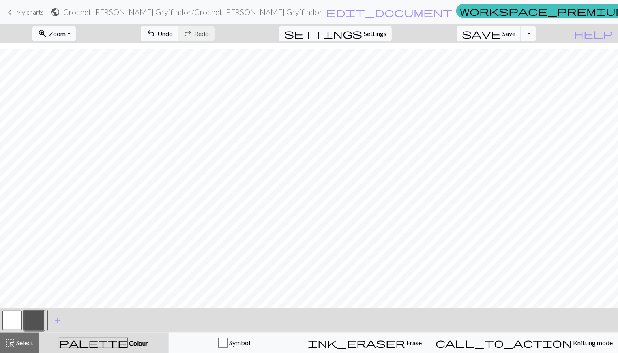
click at [173, 33] on span "Undo" at bounding box center [164, 34] width 15 height 8
click at [285, 34] on span "Save" at bounding box center [509, 34] width 13 height 8
click at [285, 34] on button "Toggle Dropdown" at bounding box center [528, 33] width 15 height 15
click at [285, 31] on button "Toggle Dropdown" at bounding box center [528, 33] width 15 height 15
click at [285, 67] on button "save_alt Download" at bounding box center [469, 64] width 134 height 13
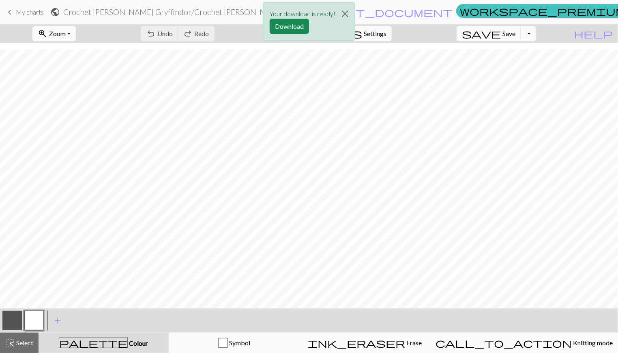
click at [285, 28] on button "Download" at bounding box center [289, 26] width 39 height 15
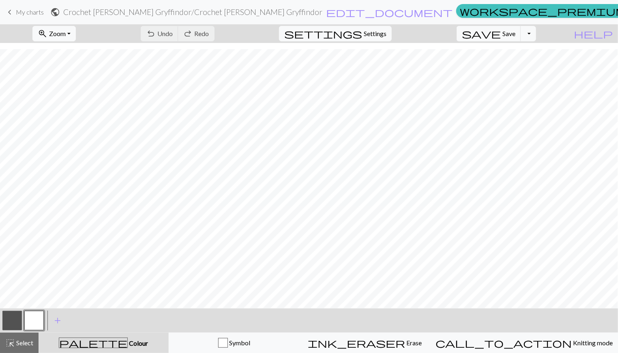
click at [34, 15] on span "My charts" at bounding box center [30, 12] width 28 height 8
